Goal: Task Accomplishment & Management: Complete application form

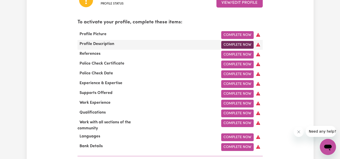
click at [232, 45] on link "Complete Now" at bounding box center [237, 45] width 32 height 8
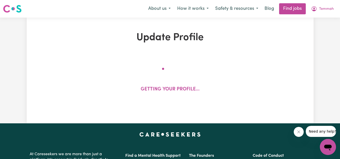
select select "[DEMOGRAPHIC_DATA]"
select select "[DEMOGRAPHIC_DATA] Citizen"
select select "Studying a healthcare related degree or qualification"
select select "37"
select select "40"
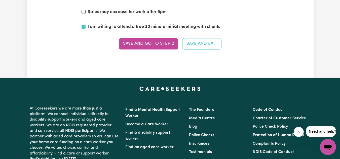
scroll to position [1686, 0]
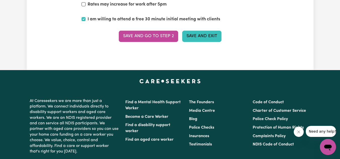
click at [191, 37] on button "Save and Exit" at bounding box center [201, 36] width 39 height 11
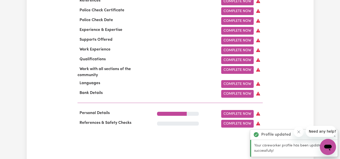
scroll to position [216, 0]
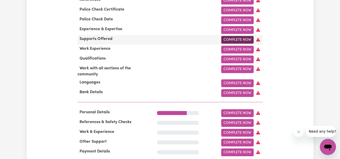
click at [226, 42] on link "Complete Now" at bounding box center [237, 40] width 32 height 8
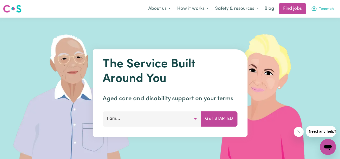
click at [320, 7] on span "Temmah" at bounding box center [326, 9] width 15 height 6
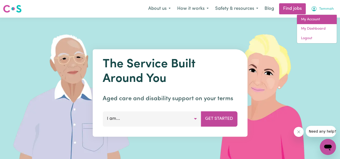
click at [320, 20] on link "My Account" at bounding box center [317, 20] width 40 height 10
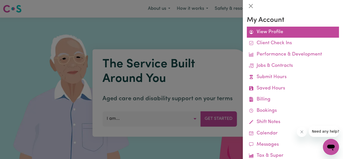
click at [279, 33] on link "View Profile" at bounding box center [293, 32] width 92 height 11
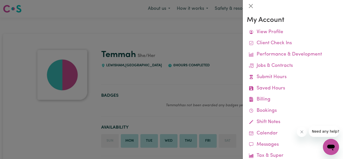
click at [203, 63] on div at bounding box center [171, 79] width 343 height 159
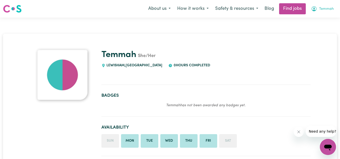
click at [322, 5] on button "Temmah" at bounding box center [321, 9] width 29 height 11
click at [210, 66] on div "Temmah She/Her LEWISHAM , [GEOGRAPHIC_DATA] 0 hours completed" at bounding box center [205, 59] width 209 height 19
click at [320, 11] on span "Temmah" at bounding box center [326, 9] width 15 height 6
click at [315, 11] on icon "My Account" at bounding box center [313, 8] width 5 height 5
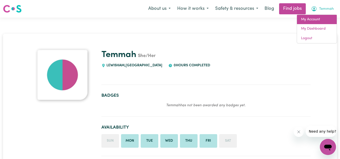
click at [315, 18] on link "My Account" at bounding box center [317, 20] width 40 height 10
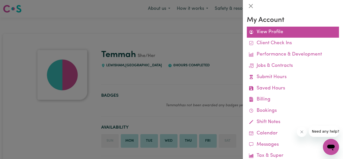
click at [256, 33] on link "View Profile" at bounding box center [293, 32] width 92 height 11
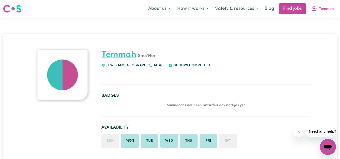
click at [116, 54] on link "Temmah" at bounding box center [118, 55] width 35 height 9
click at [322, 9] on span "Temmah" at bounding box center [326, 9] width 15 height 6
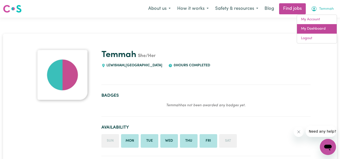
click at [314, 32] on link "My Dashboard" at bounding box center [317, 29] width 40 height 10
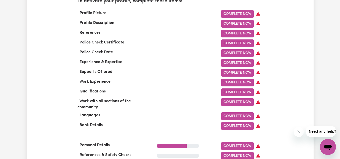
scroll to position [184, 0]
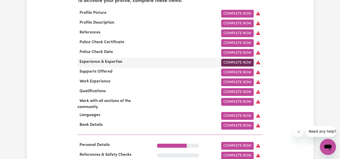
click at [231, 65] on link "Complete Now" at bounding box center [237, 63] width 32 height 8
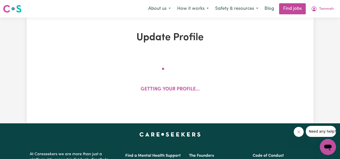
select select "Certificate III (Individual Support)"
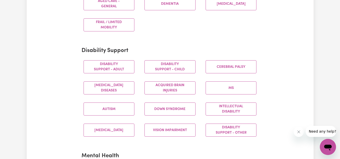
scroll to position [187, 0]
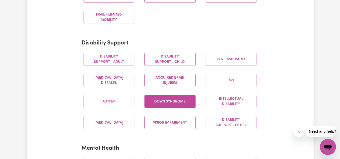
click at [173, 104] on button "Down syndrome" at bounding box center [169, 101] width 51 height 13
click at [110, 95] on div "Autism" at bounding box center [108, 101] width 61 height 21
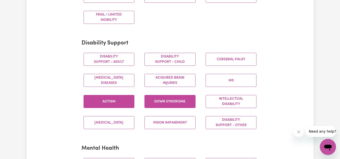
click at [113, 100] on button "Autism" at bounding box center [108, 101] width 51 height 13
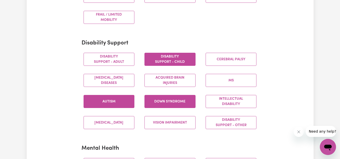
click at [156, 58] on button "Disability support - Child" at bounding box center [169, 59] width 51 height 13
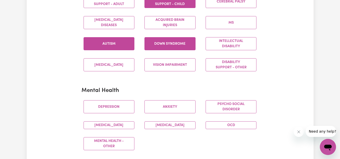
scroll to position [269, 0]
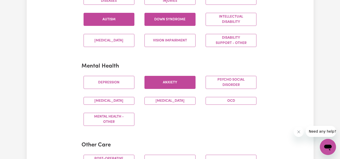
click at [157, 87] on button "Anxiety" at bounding box center [169, 82] width 51 height 13
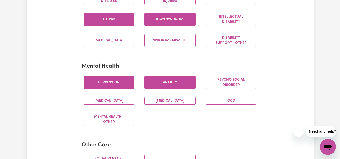
click at [118, 78] on button "Depression" at bounding box center [108, 82] width 51 height 13
click at [125, 99] on button "[MEDICAL_DATA]" at bounding box center [108, 101] width 51 height 8
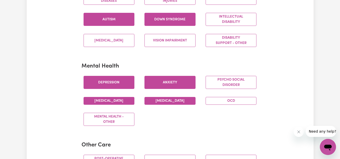
click at [156, 99] on button "[MEDICAL_DATA]" at bounding box center [169, 101] width 51 height 8
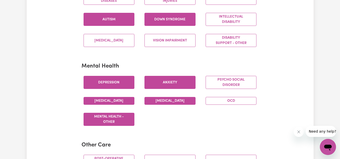
click at [120, 121] on button "Mental Health - Other" at bounding box center [108, 119] width 51 height 13
click at [219, 101] on button "OCD" at bounding box center [230, 101] width 51 height 8
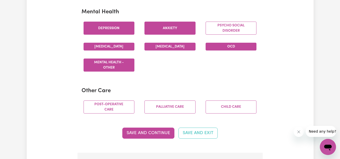
scroll to position [324, 0]
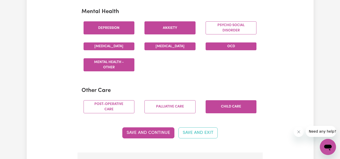
click at [212, 104] on button "Child care" at bounding box center [230, 106] width 51 height 13
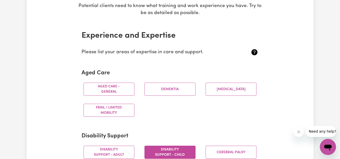
scroll to position [95, 0]
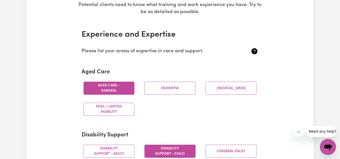
click at [122, 93] on button "Aged care - General" at bounding box center [108, 88] width 51 height 13
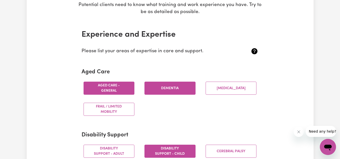
click at [176, 94] on button "Dementia" at bounding box center [169, 88] width 51 height 13
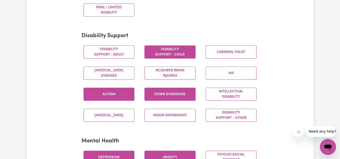
scroll to position [195, 0]
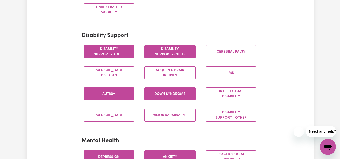
click at [117, 54] on button "Disability support - Adult" at bounding box center [108, 51] width 51 height 13
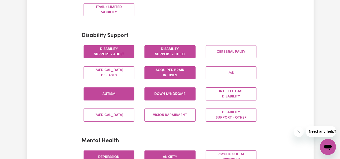
click at [157, 71] on button "Acquired Brain Injuries" at bounding box center [169, 72] width 51 height 13
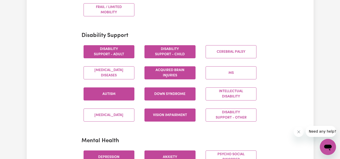
click at [162, 116] on button "Vision impairment" at bounding box center [169, 115] width 51 height 13
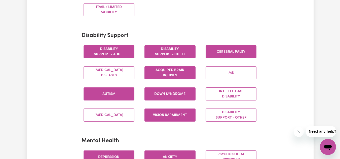
click at [248, 50] on button "Cerebral Palsy" at bounding box center [230, 51] width 51 height 13
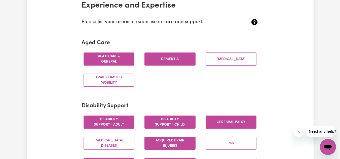
scroll to position [124, 0]
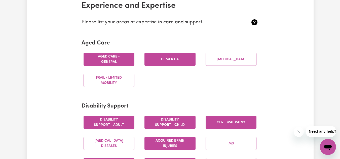
click at [170, 59] on button "Dementia" at bounding box center [169, 59] width 51 height 13
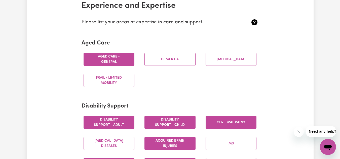
click at [110, 58] on button "Aged care - General" at bounding box center [108, 59] width 51 height 13
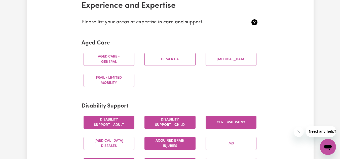
drag, startPoint x: 119, startPoint y: 63, endPoint x: 177, endPoint y: 71, distance: 58.7
click at [177, 71] on div "Aged care - General [MEDICAL_DATA] [MEDICAL_DATA] Frail / limited mobility" at bounding box center [169, 70] width 183 height 42
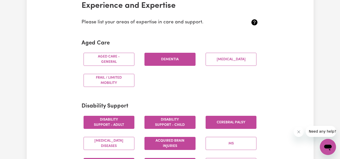
click at [168, 64] on button "Dementia" at bounding box center [169, 59] width 51 height 13
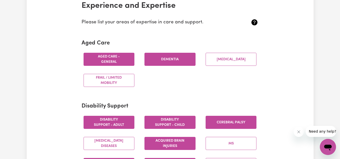
click at [105, 57] on button "Aged care - General" at bounding box center [108, 59] width 51 height 13
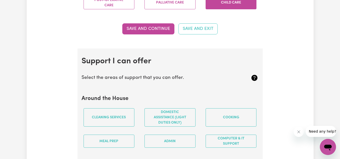
scroll to position [428, 0]
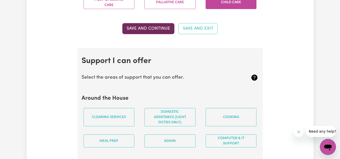
click at [142, 31] on button "Save and Continue" at bounding box center [148, 28] width 52 height 11
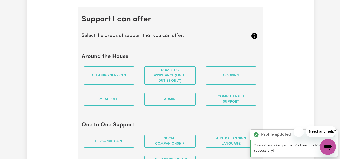
scroll to position [470, 0]
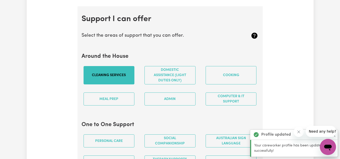
click at [125, 69] on button "Cleaning services" at bounding box center [108, 75] width 51 height 18
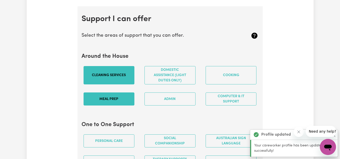
click at [128, 101] on button "Meal prep" at bounding box center [108, 99] width 51 height 13
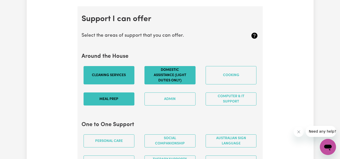
click at [180, 72] on button "Domestic assistance (light duties only)" at bounding box center [169, 75] width 51 height 18
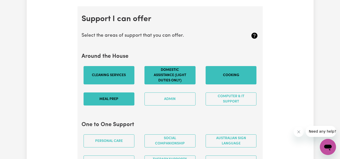
click at [213, 69] on button "Cooking" at bounding box center [230, 75] width 51 height 18
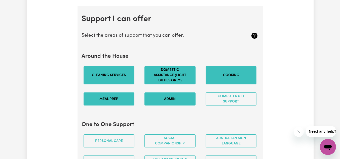
click at [185, 104] on button "Admin" at bounding box center [169, 99] width 51 height 13
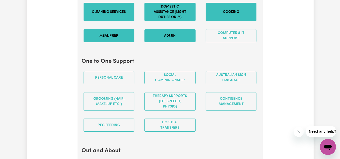
scroll to position [534, 0]
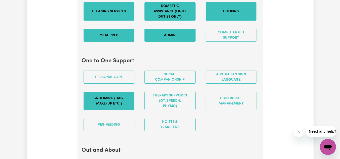
click at [119, 107] on button "Grooming (hair, make-up etc.)" at bounding box center [108, 101] width 51 height 18
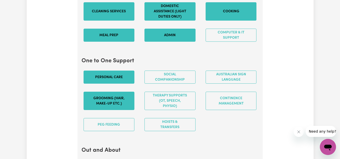
click at [118, 80] on button "Personal care" at bounding box center [108, 77] width 51 height 13
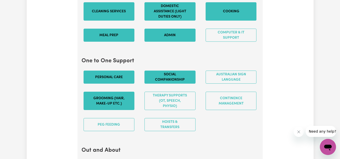
click at [155, 80] on button "Social companionship" at bounding box center [169, 77] width 51 height 13
click at [113, 73] on button "Personal care" at bounding box center [108, 77] width 51 height 13
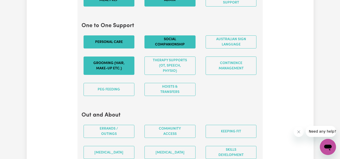
scroll to position [569, 0]
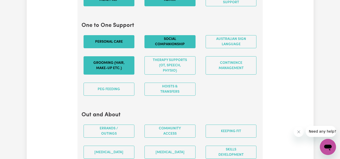
click at [105, 45] on button "Personal care" at bounding box center [108, 41] width 51 height 13
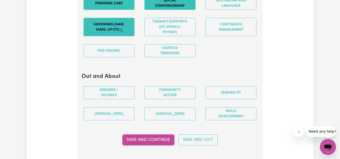
scroll to position [608, 0]
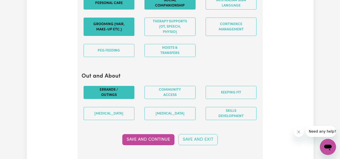
click at [110, 94] on button "Errands / Outings" at bounding box center [108, 92] width 51 height 13
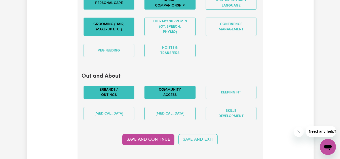
click at [171, 88] on button "Community access" at bounding box center [169, 92] width 51 height 13
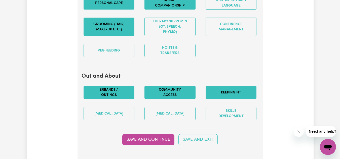
click at [219, 96] on button "Keeping fit" at bounding box center [230, 92] width 51 height 13
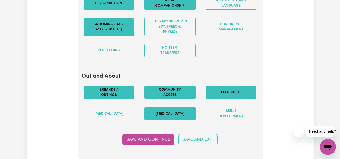
click at [185, 112] on button "[MEDICAL_DATA]" at bounding box center [169, 113] width 51 height 13
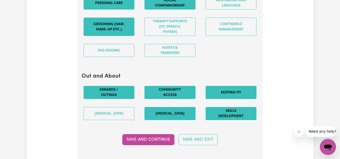
click at [218, 111] on button "Skills Development" at bounding box center [230, 113] width 51 height 13
click at [121, 106] on div "[MEDICAL_DATA]" at bounding box center [108, 113] width 61 height 21
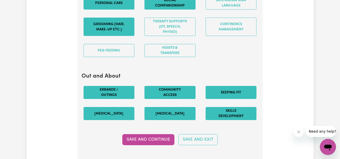
click at [119, 112] on button "[MEDICAL_DATA]" at bounding box center [108, 113] width 51 height 13
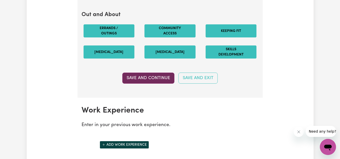
click at [137, 76] on button "Save and Continue" at bounding box center [148, 78] width 52 height 11
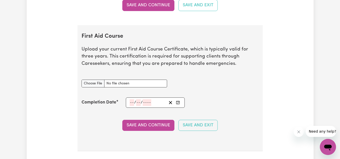
scroll to position [919, 0]
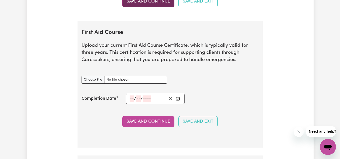
click at [157, 6] on button "Save and Continue" at bounding box center [148, 1] width 52 height 11
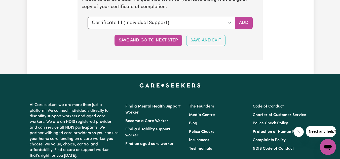
scroll to position [1236, 0]
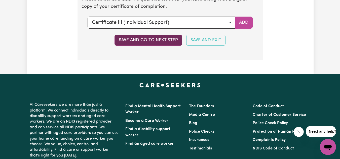
click at [151, 42] on button "Save and go to next step" at bounding box center [148, 40] width 68 height 11
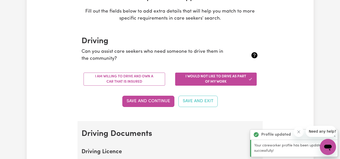
scroll to position [89, 0]
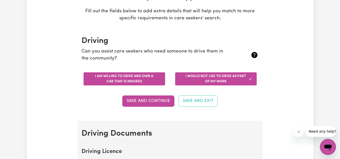
click at [137, 77] on button "I am willing to drive and own a car that is insured" at bounding box center [123, 78] width 81 height 13
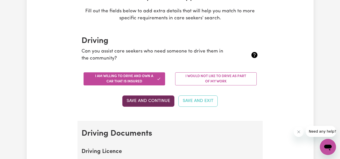
click at [132, 100] on button "Save and Continue" at bounding box center [148, 101] width 52 height 11
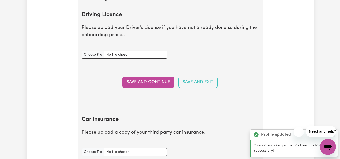
scroll to position [229, 0]
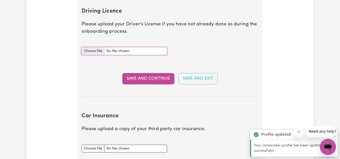
click at [95, 53] on input "Driving Licence document" at bounding box center [123, 51] width 85 height 8
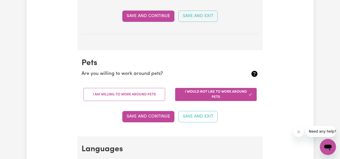
scroll to position [390, 0]
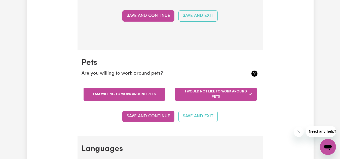
click at [131, 88] on button "I am willing to work around pets" at bounding box center [123, 94] width 81 height 13
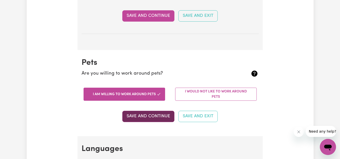
click at [145, 112] on button "Save and Continue" at bounding box center [148, 116] width 52 height 11
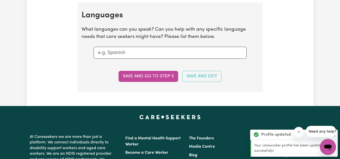
scroll to position [526, 0]
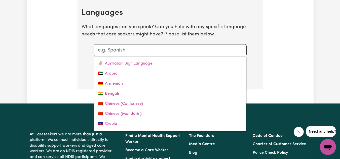
click at [127, 53] on input "text" at bounding box center [170, 51] width 144 height 8
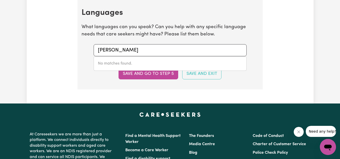
type input "eng"
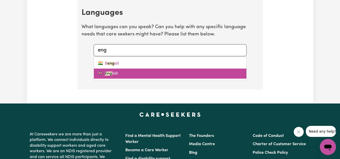
click at [111, 73] on link "🇬🇧 Eng lish" at bounding box center [170, 74] width 152 height 10
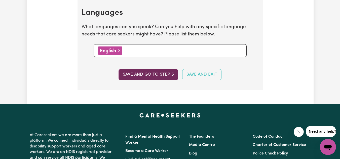
click at [132, 80] on button "Save and go to step 5" at bounding box center [148, 74] width 60 height 11
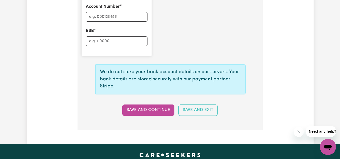
scroll to position [424, 0]
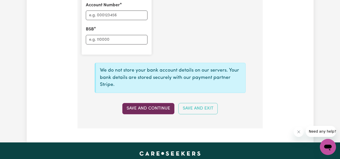
click at [159, 103] on button "Save and Continue" at bounding box center [148, 108] width 52 height 11
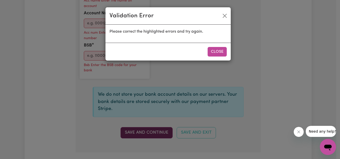
scroll to position [432, 0]
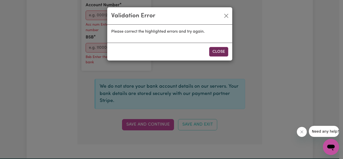
click at [212, 56] on button "Close" at bounding box center [218, 52] width 19 height 10
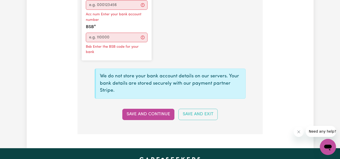
scroll to position [443, 0]
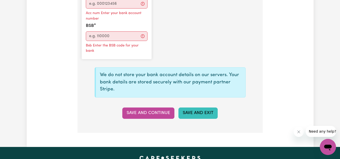
click at [200, 110] on button "Save and Exit" at bounding box center [197, 113] width 39 height 11
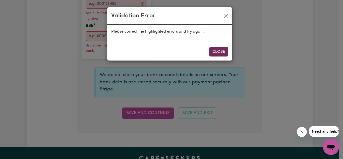
click at [212, 53] on button "Close" at bounding box center [218, 52] width 19 height 10
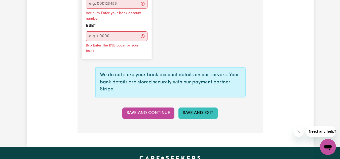
click at [196, 111] on button "Save and Exit" at bounding box center [197, 113] width 39 height 11
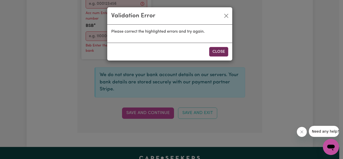
click at [217, 53] on button "Close" at bounding box center [218, 52] width 19 height 10
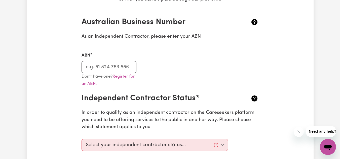
scroll to position [0, 0]
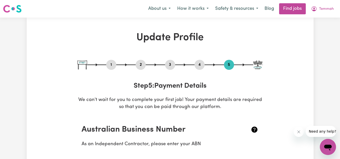
click at [256, 66] on img at bounding box center [257, 65] width 9 height 9
click at [318, 9] on button "Temmah" at bounding box center [321, 9] width 29 height 11
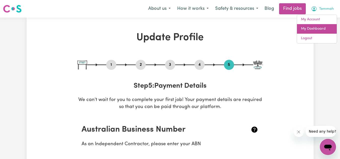
click at [310, 29] on link "My Dashboard" at bounding box center [317, 29] width 40 height 10
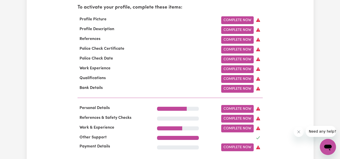
scroll to position [177, 0]
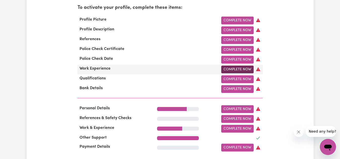
click at [236, 69] on link "Complete Now" at bounding box center [237, 70] width 32 height 8
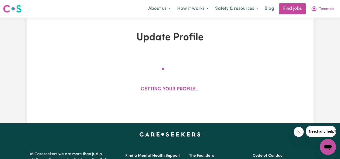
select select "Certificate III (Individual Support)"
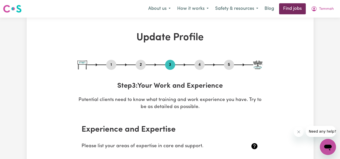
click at [291, 7] on link "Find jobs" at bounding box center [292, 8] width 27 height 11
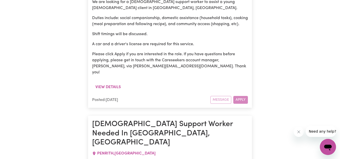
scroll to position [1016, 0]
drag, startPoint x: 220, startPoint y: 75, endPoint x: 112, endPoint y: 83, distance: 108.1
drag, startPoint x: 105, startPoint y: 83, endPoint x: 72, endPoint y: 98, distance: 35.2
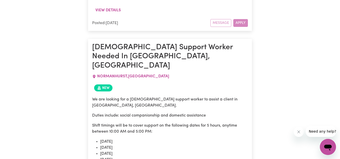
scroll to position [2578, 0]
